Goal: Check status: Check status

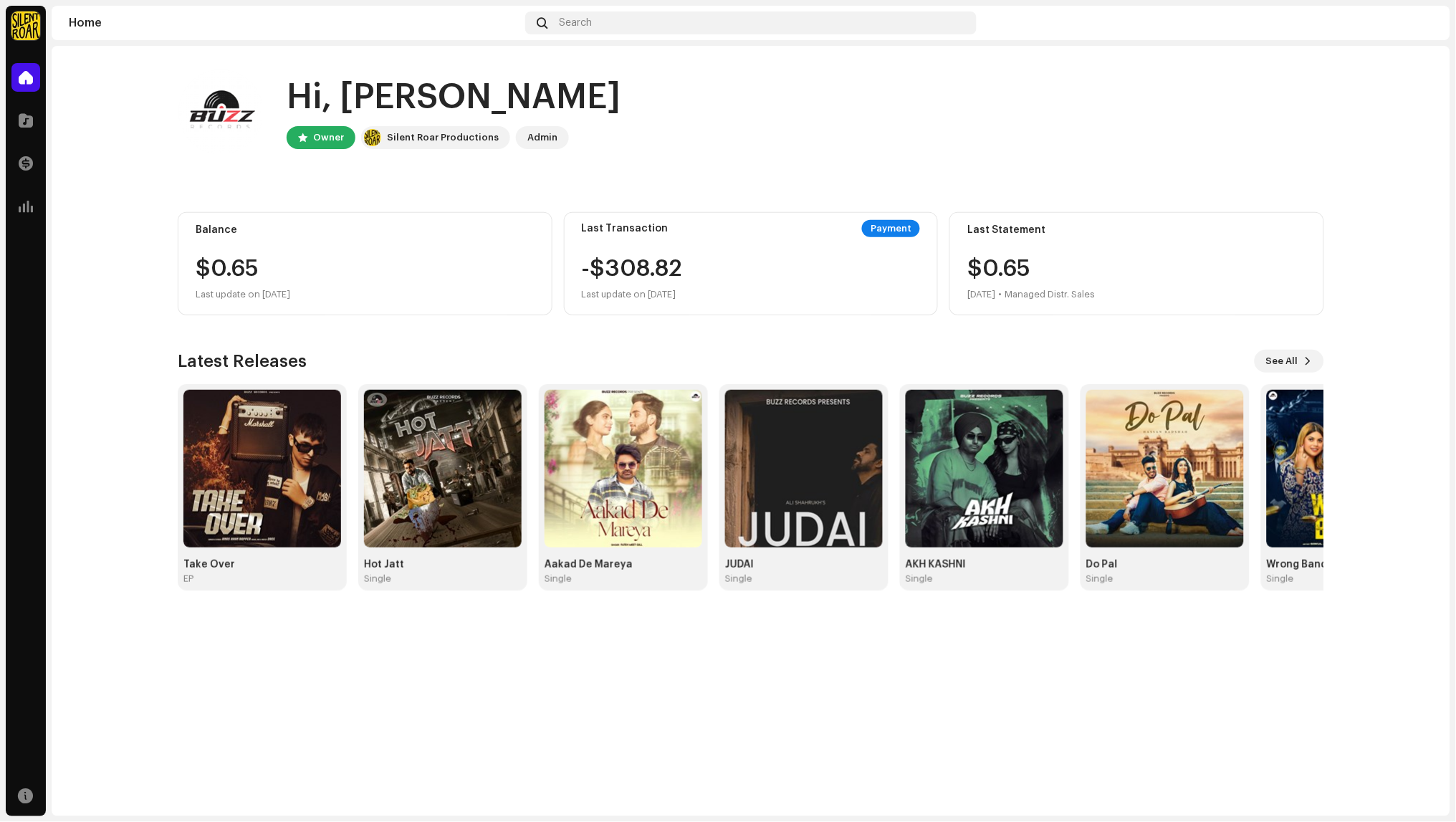
click at [682, 280] on div "-$308.82 Last update on [DATE]" at bounding box center [633, 281] width 101 height 46
click at [402, 222] on div "Balance $0.65 Last update on [DATE]" at bounding box center [364, 263] width 375 height 103
click at [326, 312] on div "Balance $0.65 Last update on [DATE]" at bounding box center [364, 263] width 375 height 103
click at [16, 77] on div at bounding box center [26, 77] width 29 height 29
click at [28, 80] on span at bounding box center [26, 77] width 14 height 11
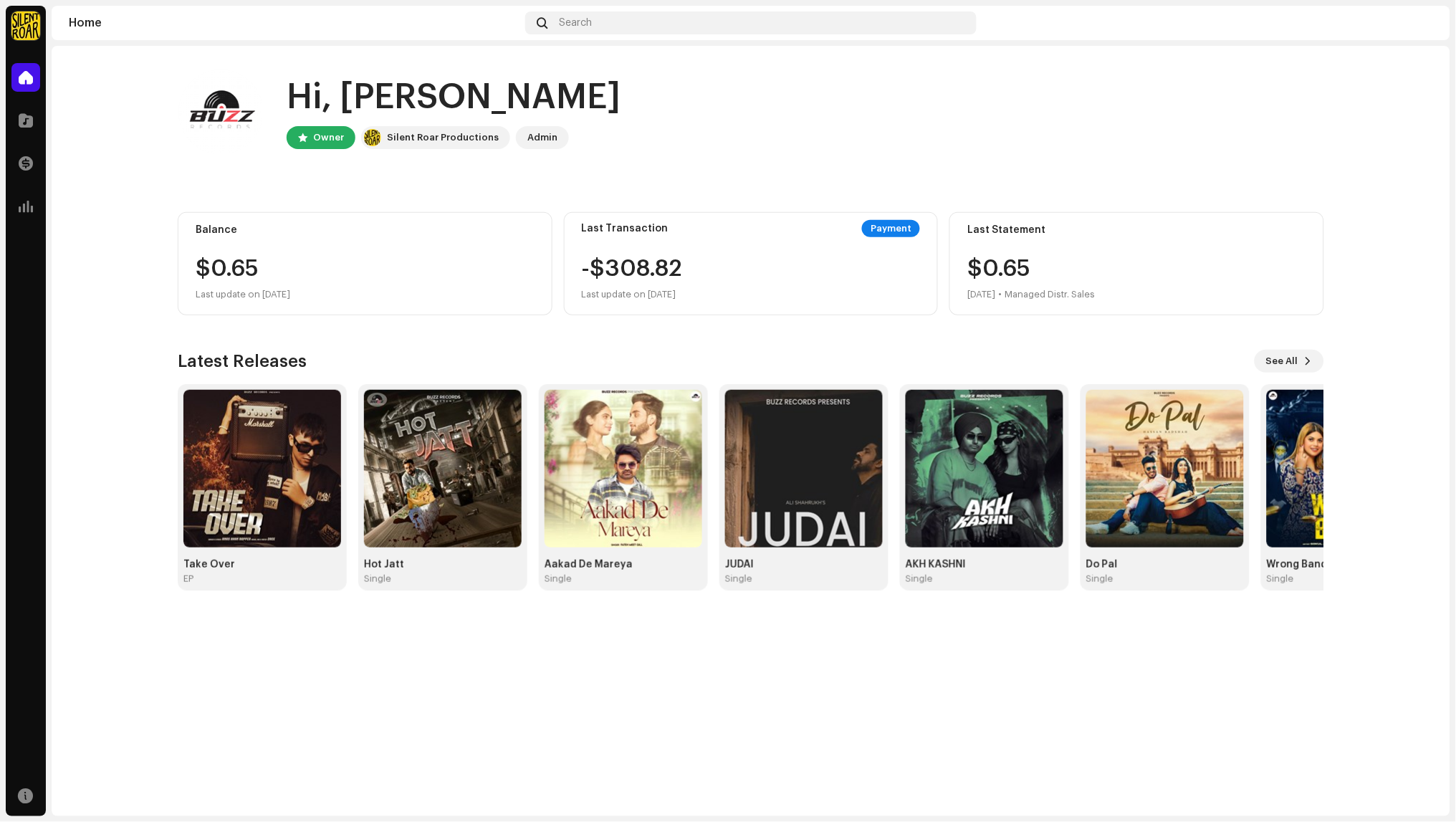
click at [28, 80] on span at bounding box center [26, 77] width 14 height 11
click at [25, 208] on span at bounding box center [26, 206] width 14 height 11
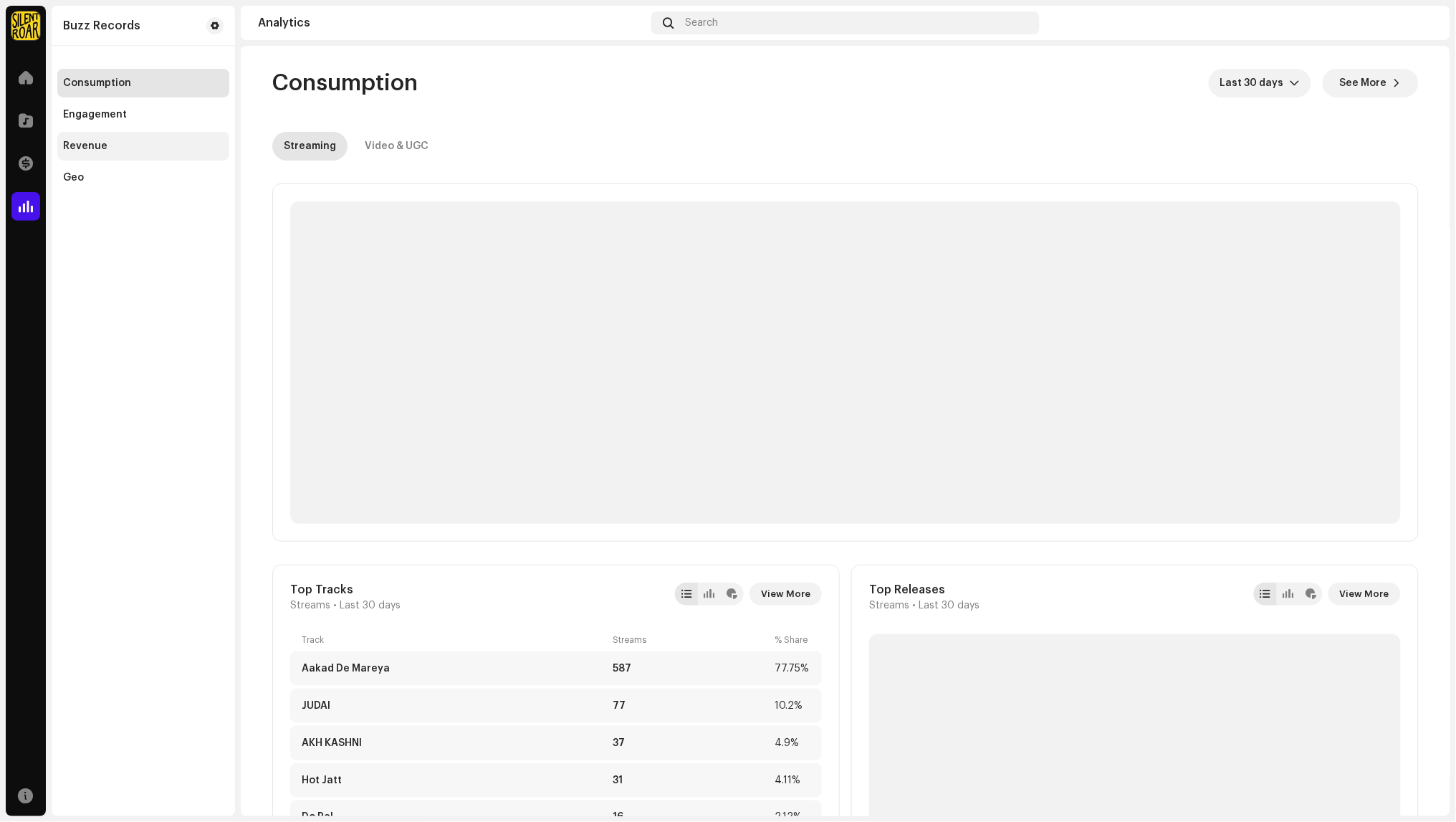
click at [90, 151] on div "Revenue" at bounding box center [85, 146] width 45 height 11
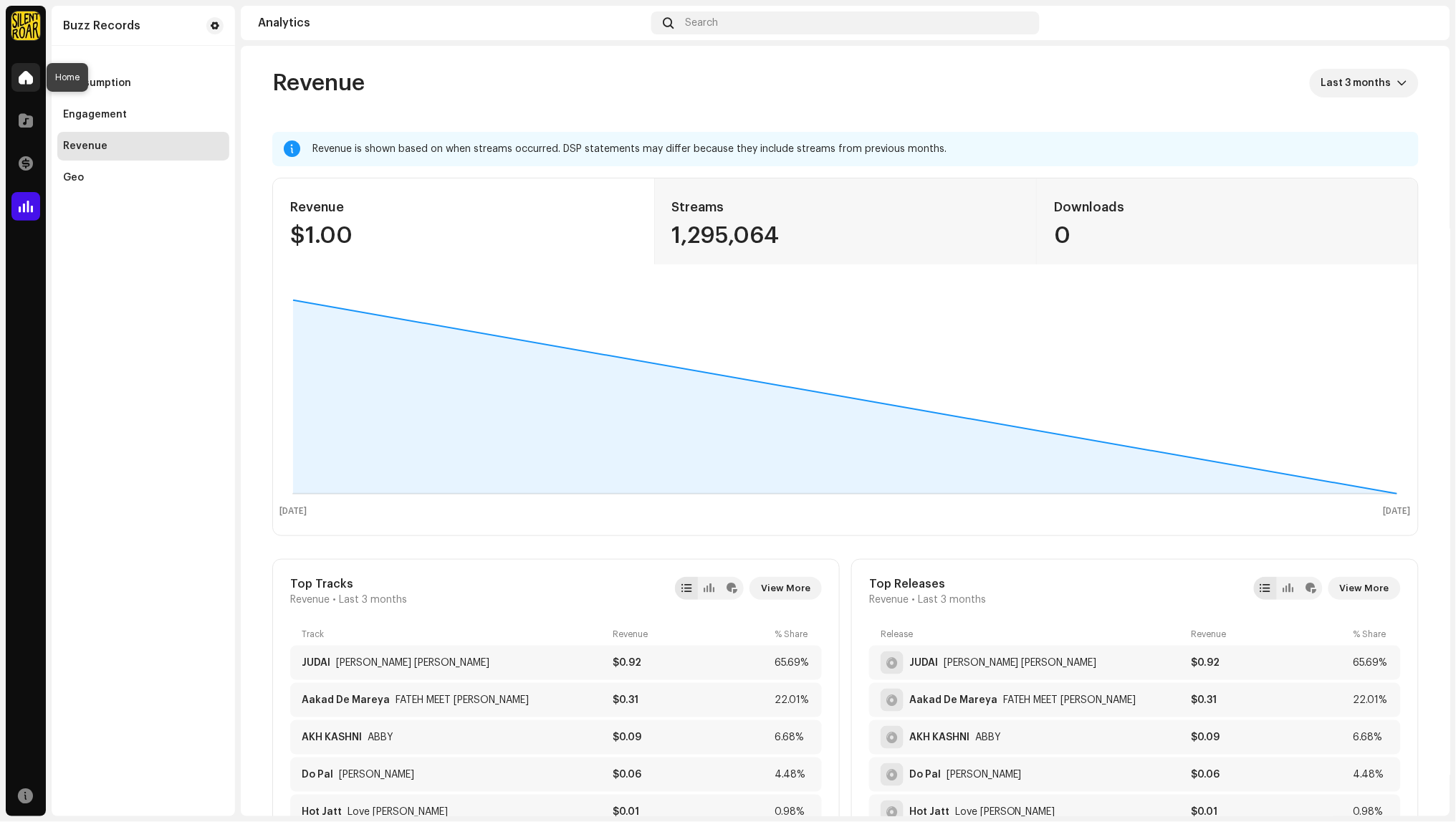
click at [25, 76] on span at bounding box center [26, 77] width 14 height 11
